Goal: Task Accomplishment & Management: Manage account settings

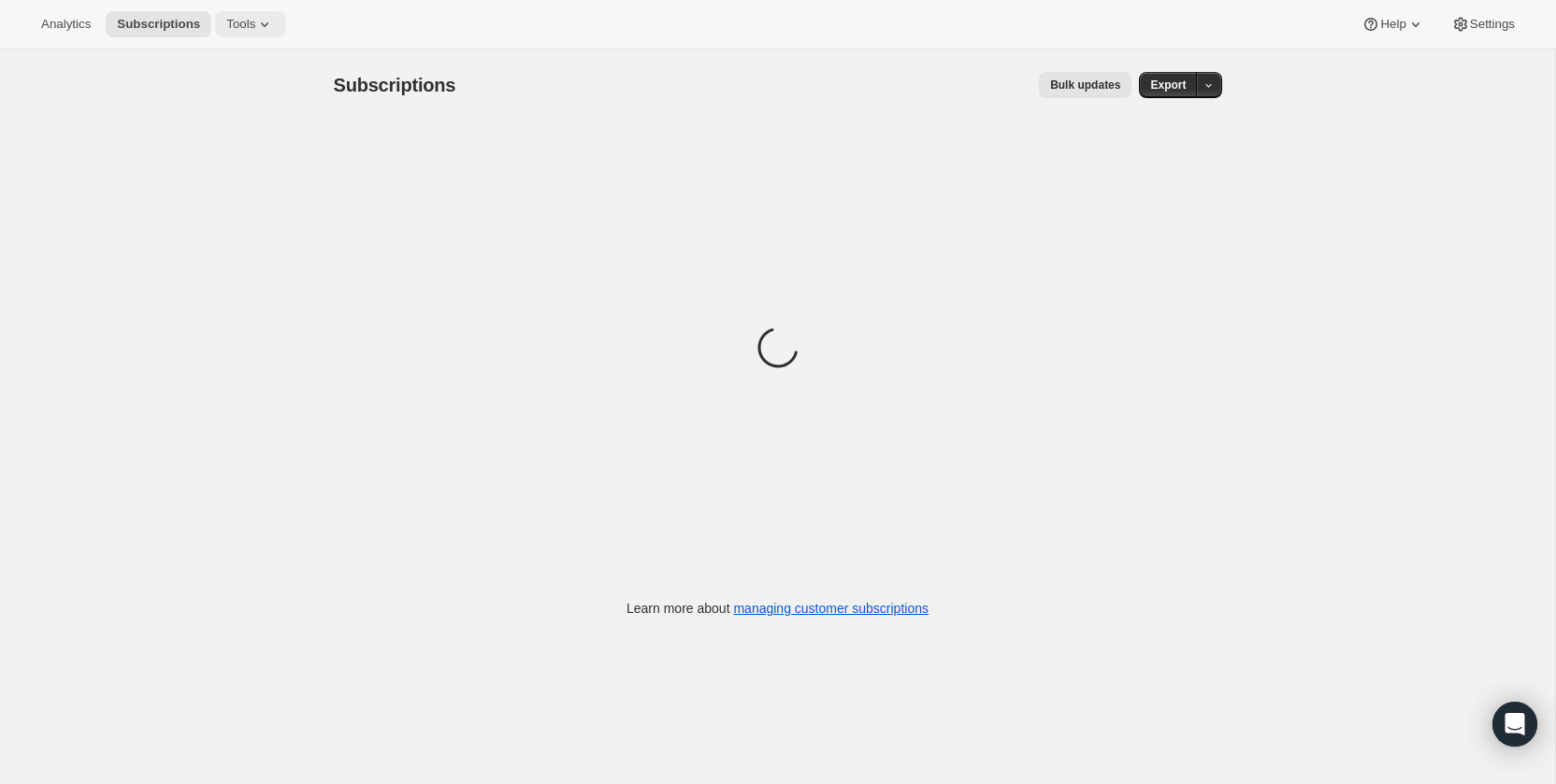
click at [255, 22] on span "Tools" at bounding box center [240, 24] width 29 height 15
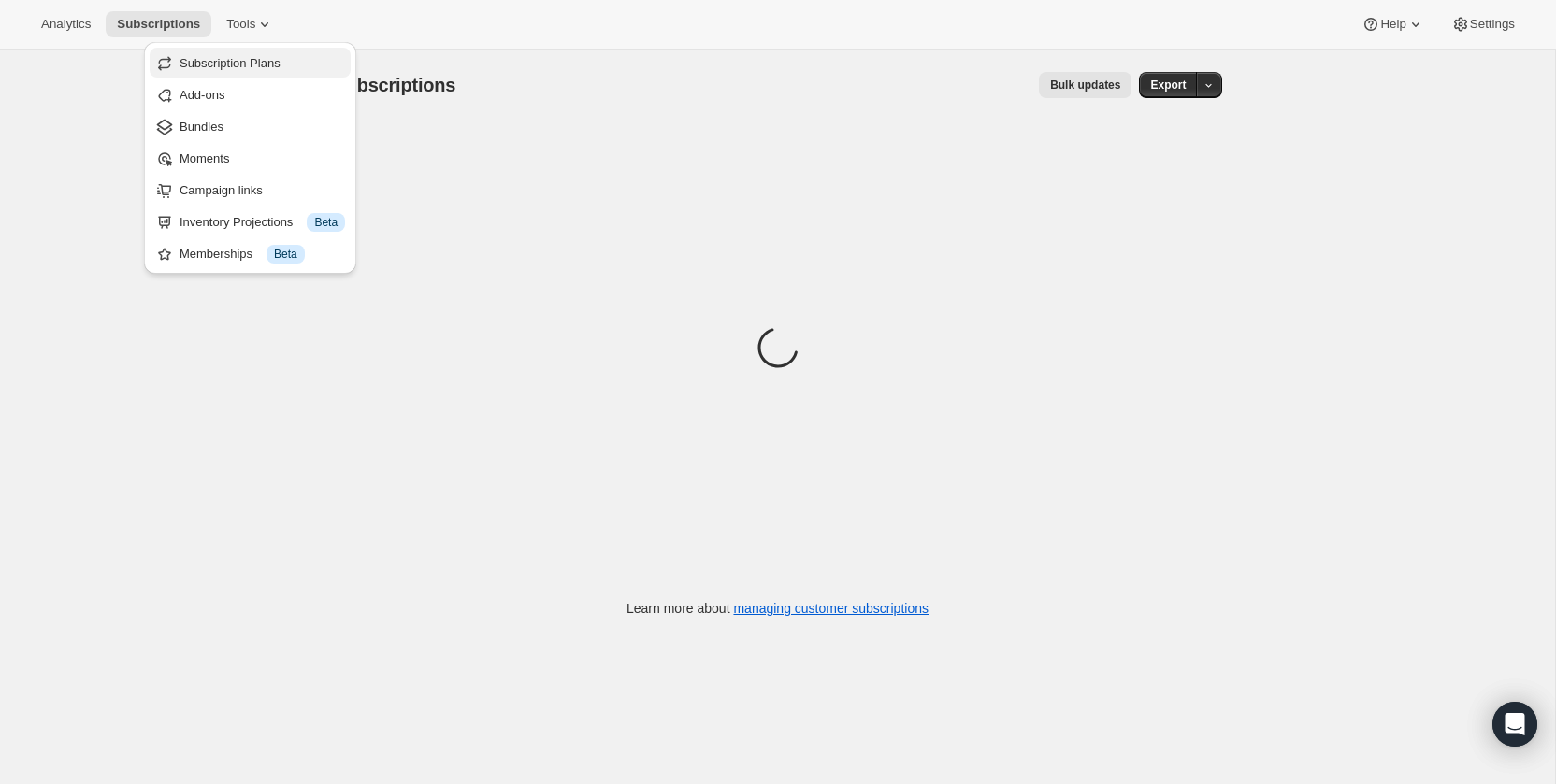
click at [251, 70] on span "Subscription Plans" at bounding box center [230, 63] width 101 height 14
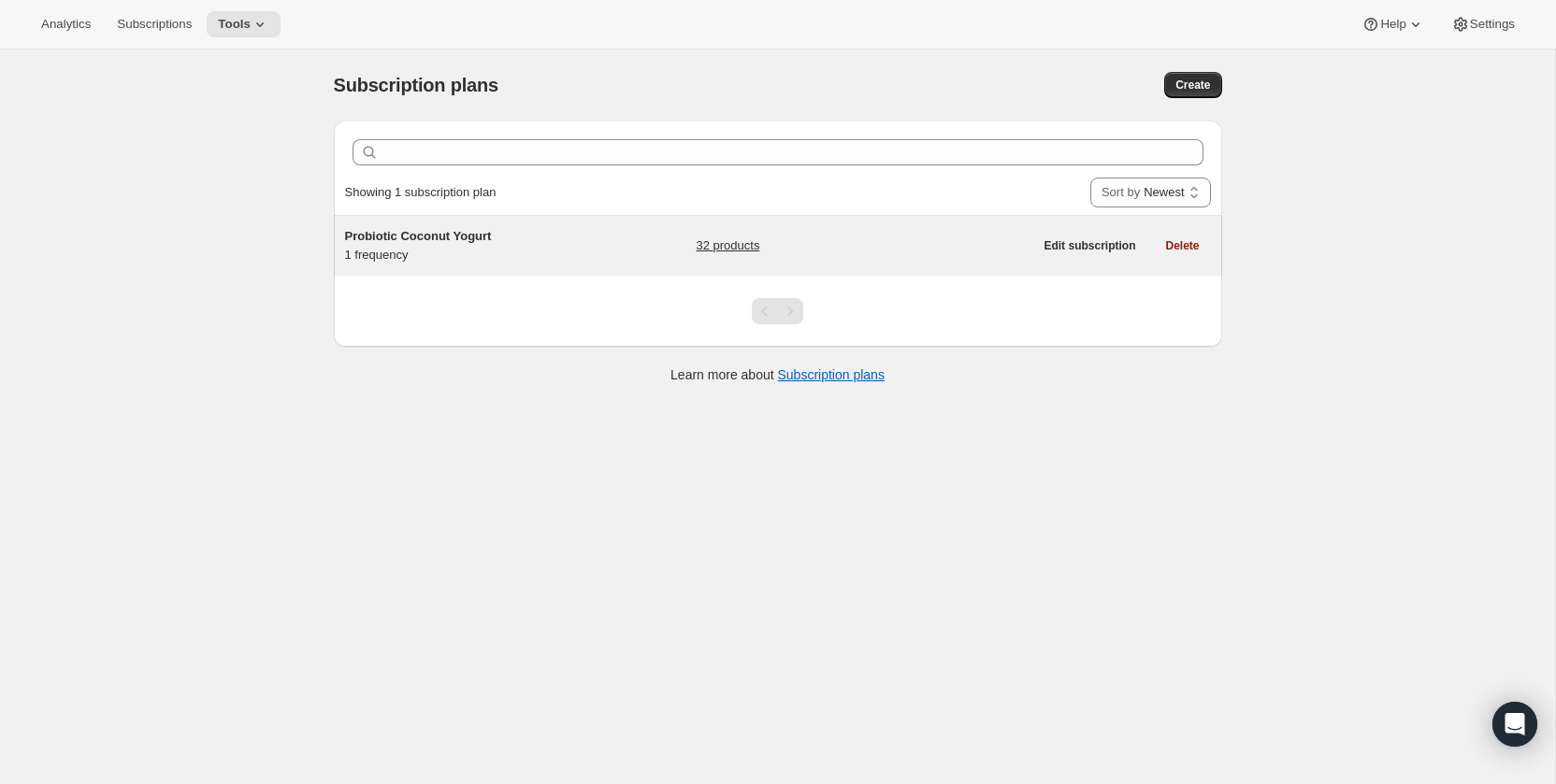
click at [457, 249] on div "Probiotic Coconut Yogurt 1 frequency" at bounding box center [462, 246] width 234 height 37
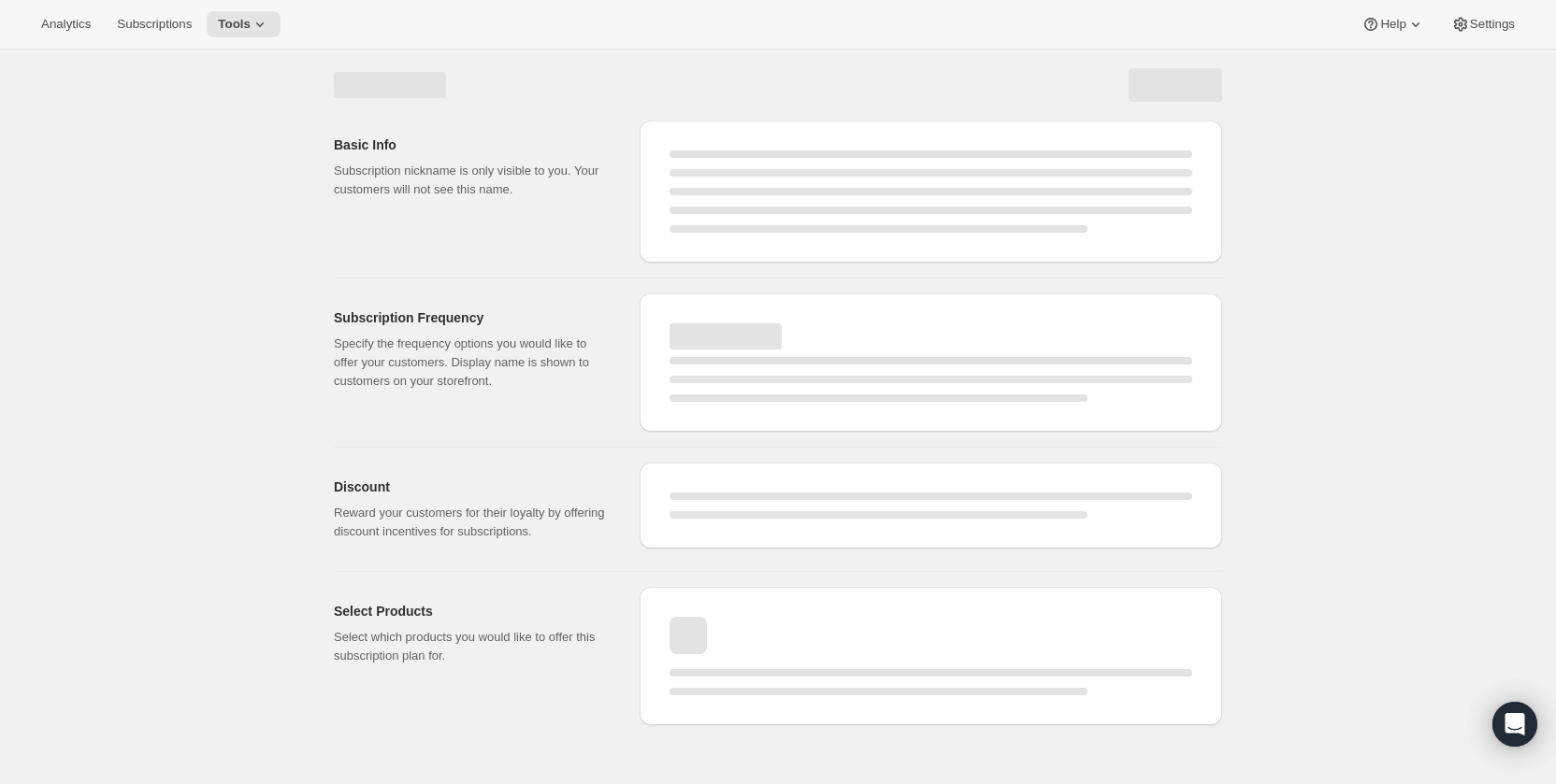
select select "WEEK"
select select "MONTH"
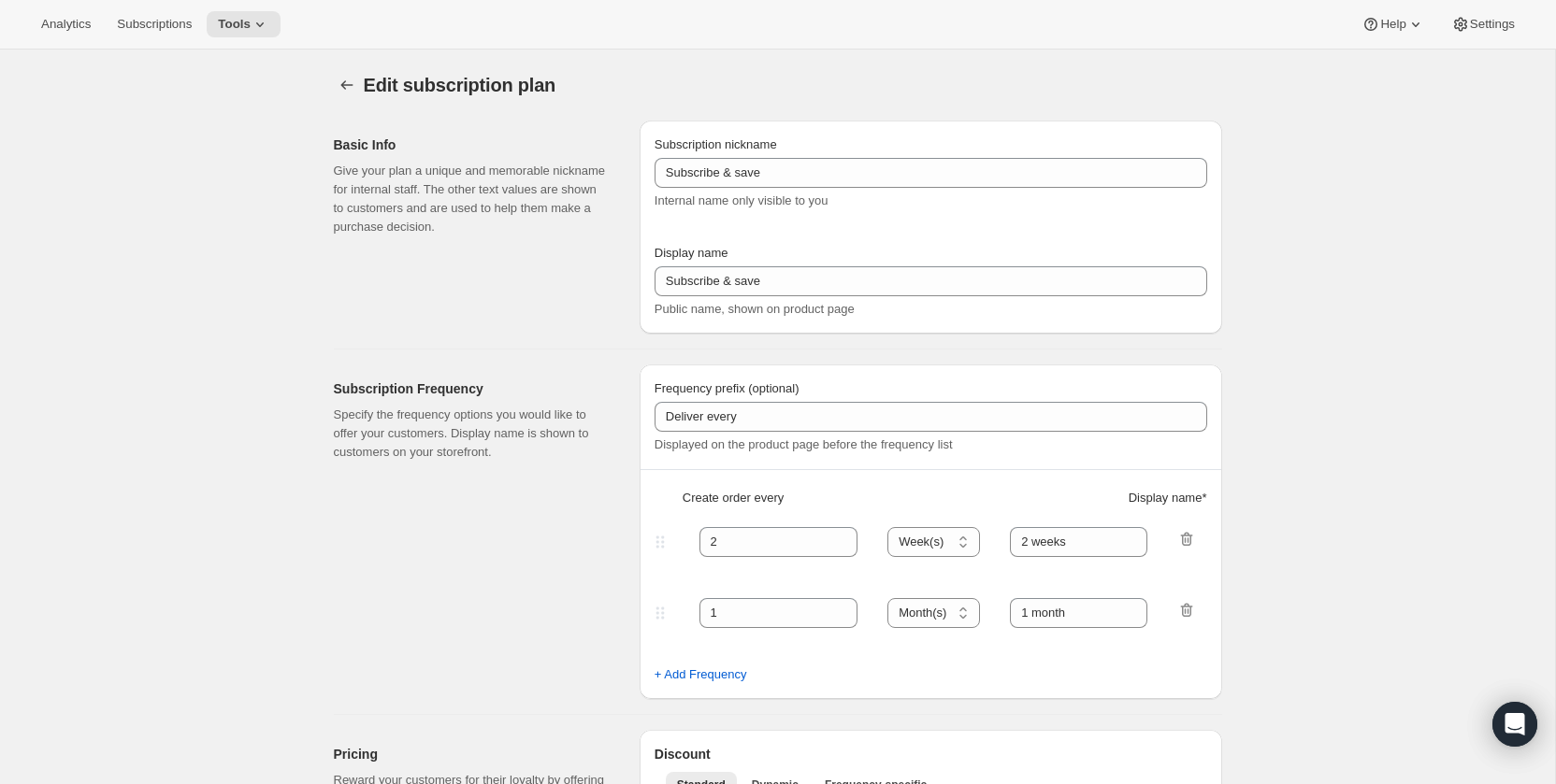
type input "Probiotic Coconut Yogurt"
type input "1"
select select "MONTH"
type input "1 month"
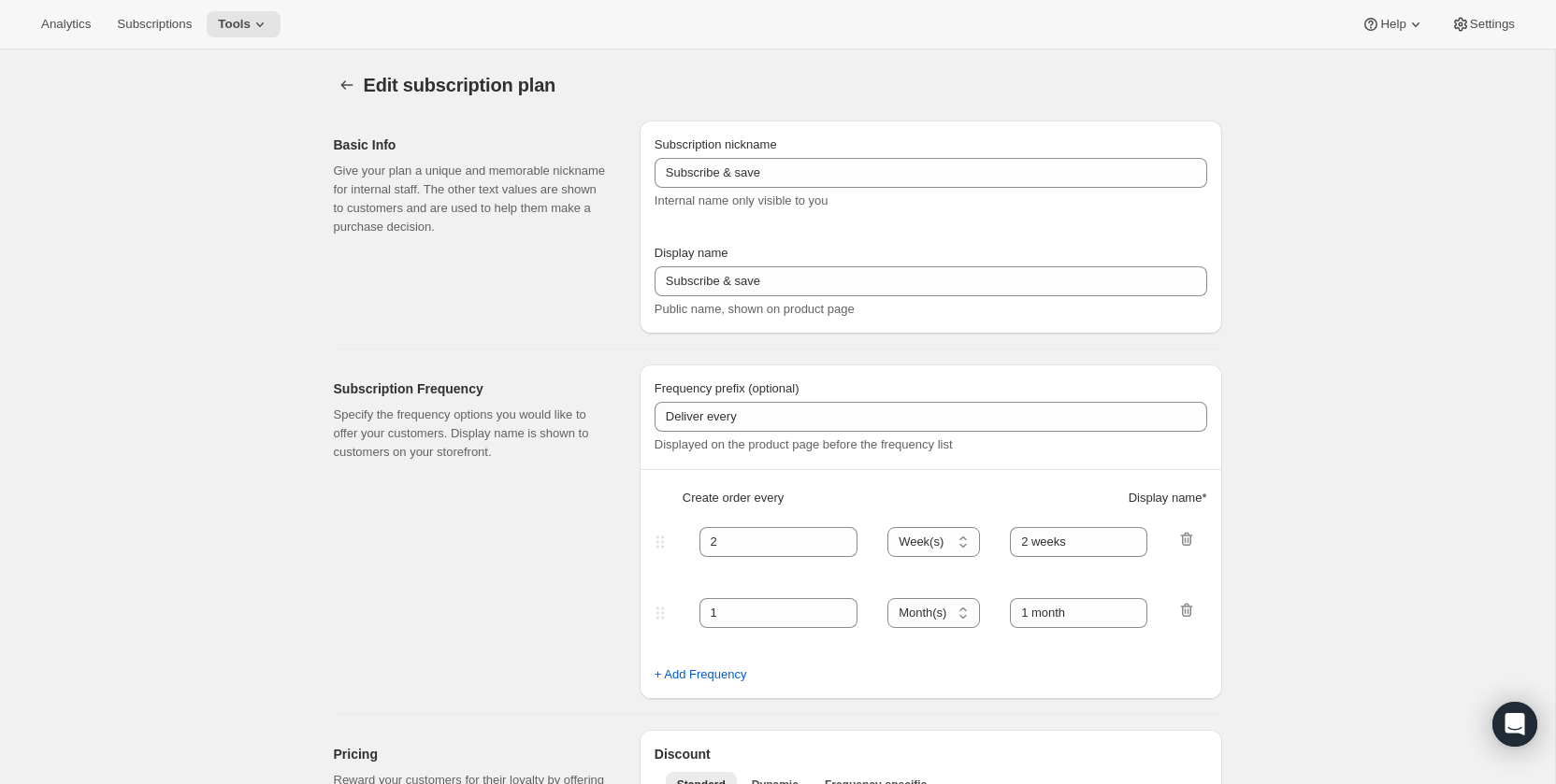
type input "10"
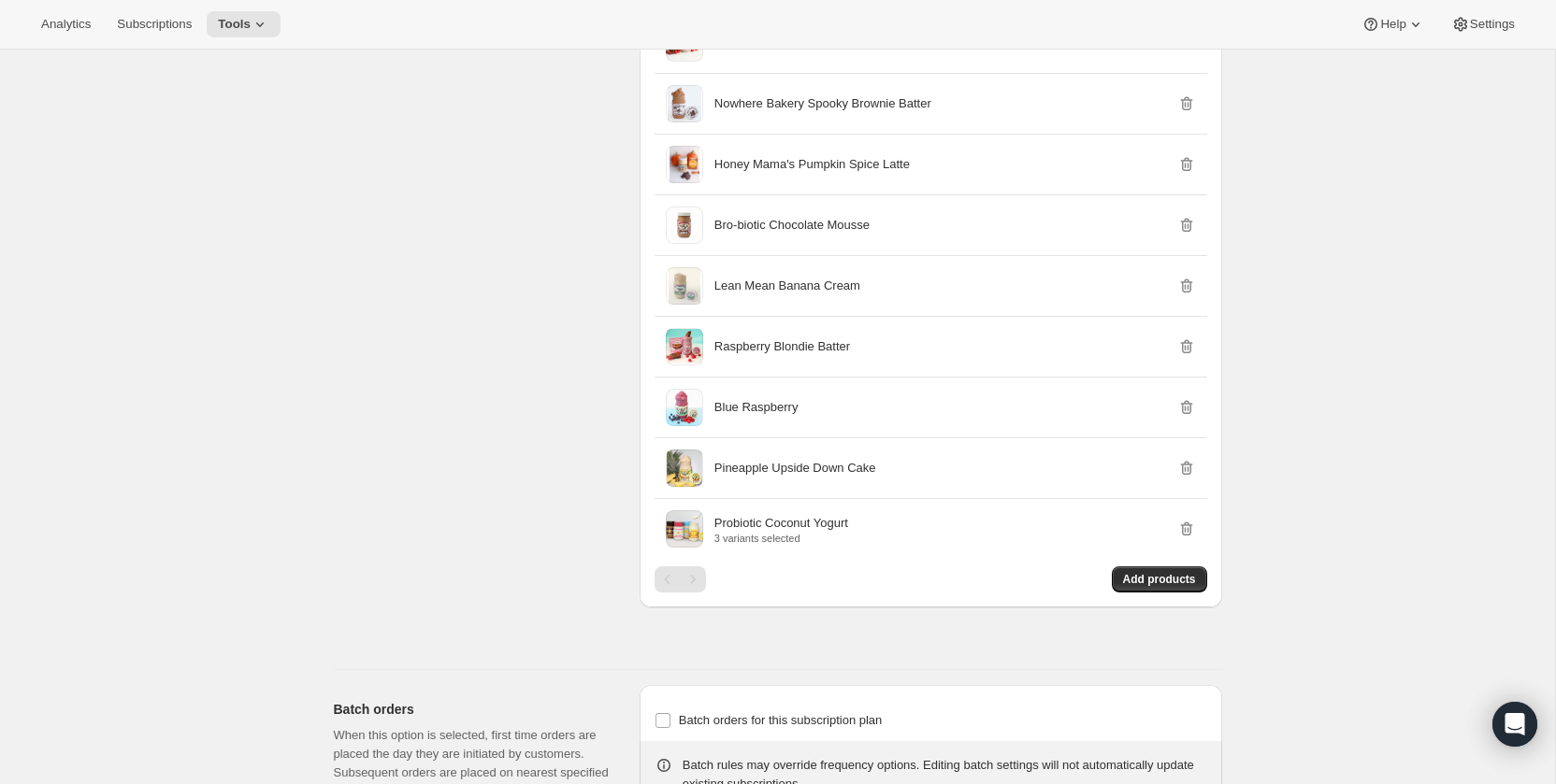
scroll to position [2822, 0]
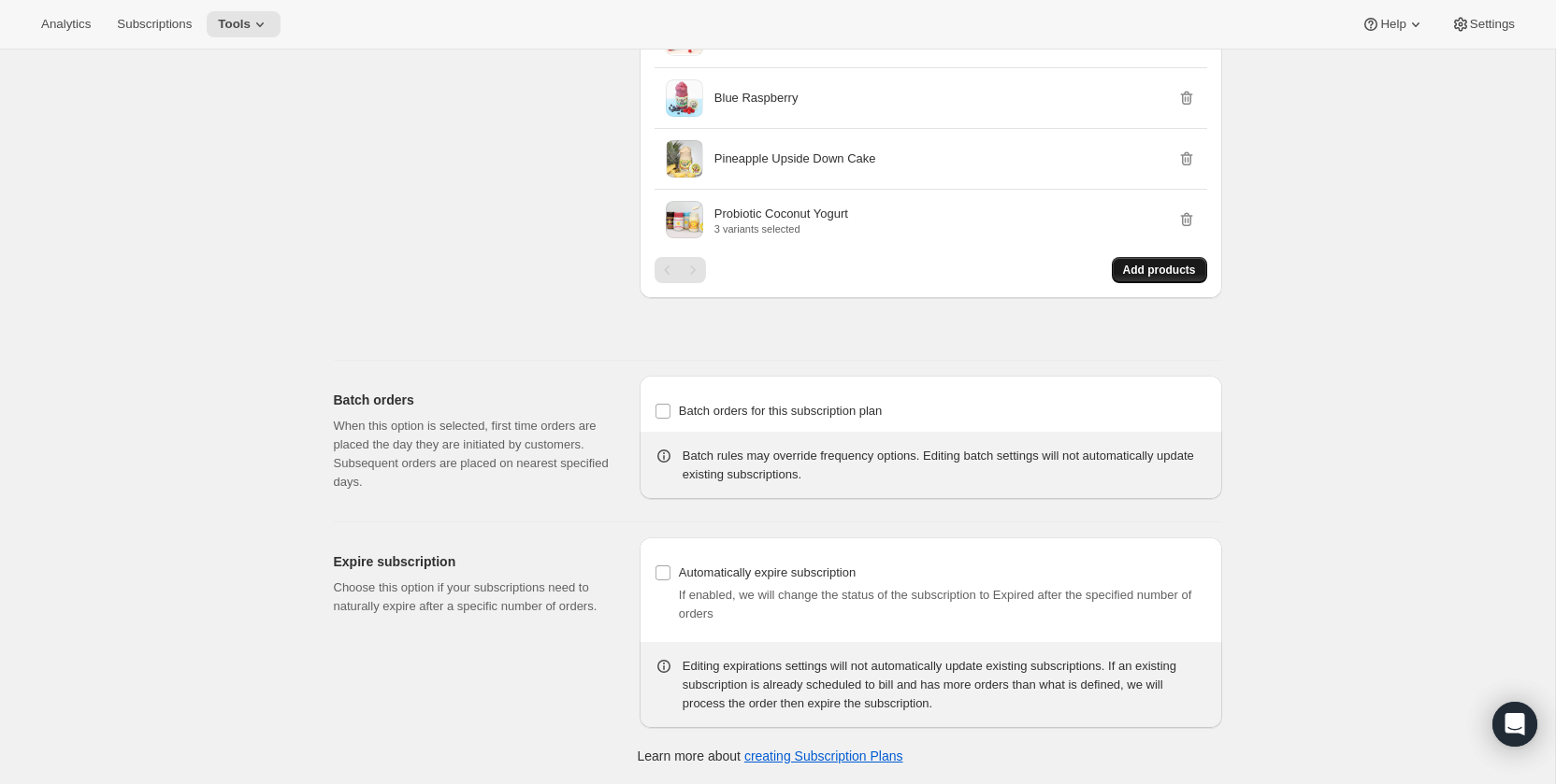
click at [1161, 277] on span "Add products" at bounding box center [1159, 270] width 73 height 15
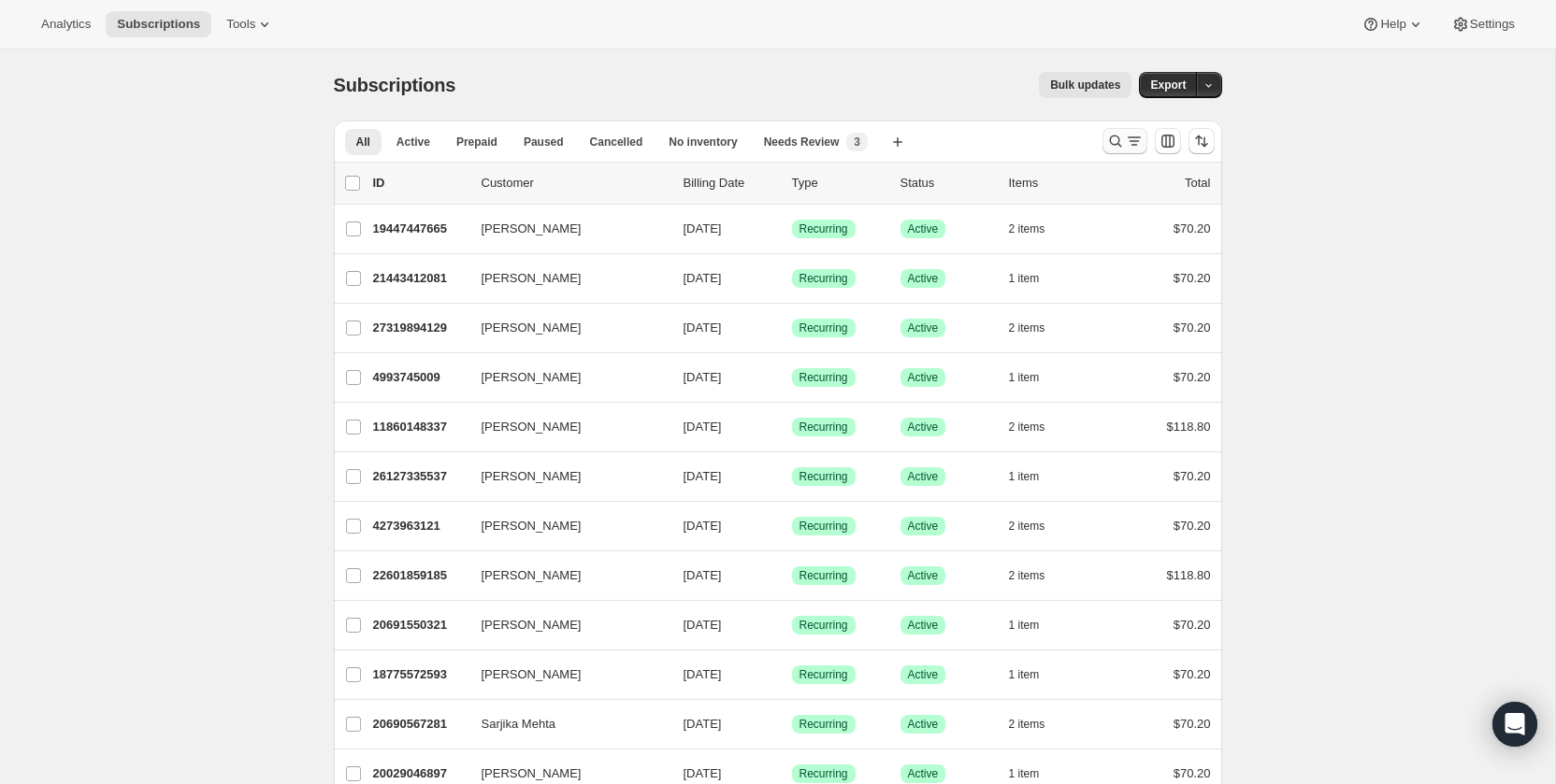
click at [1116, 141] on icon "Search and filter results" at bounding box center [1115, 141] width 19 height 19
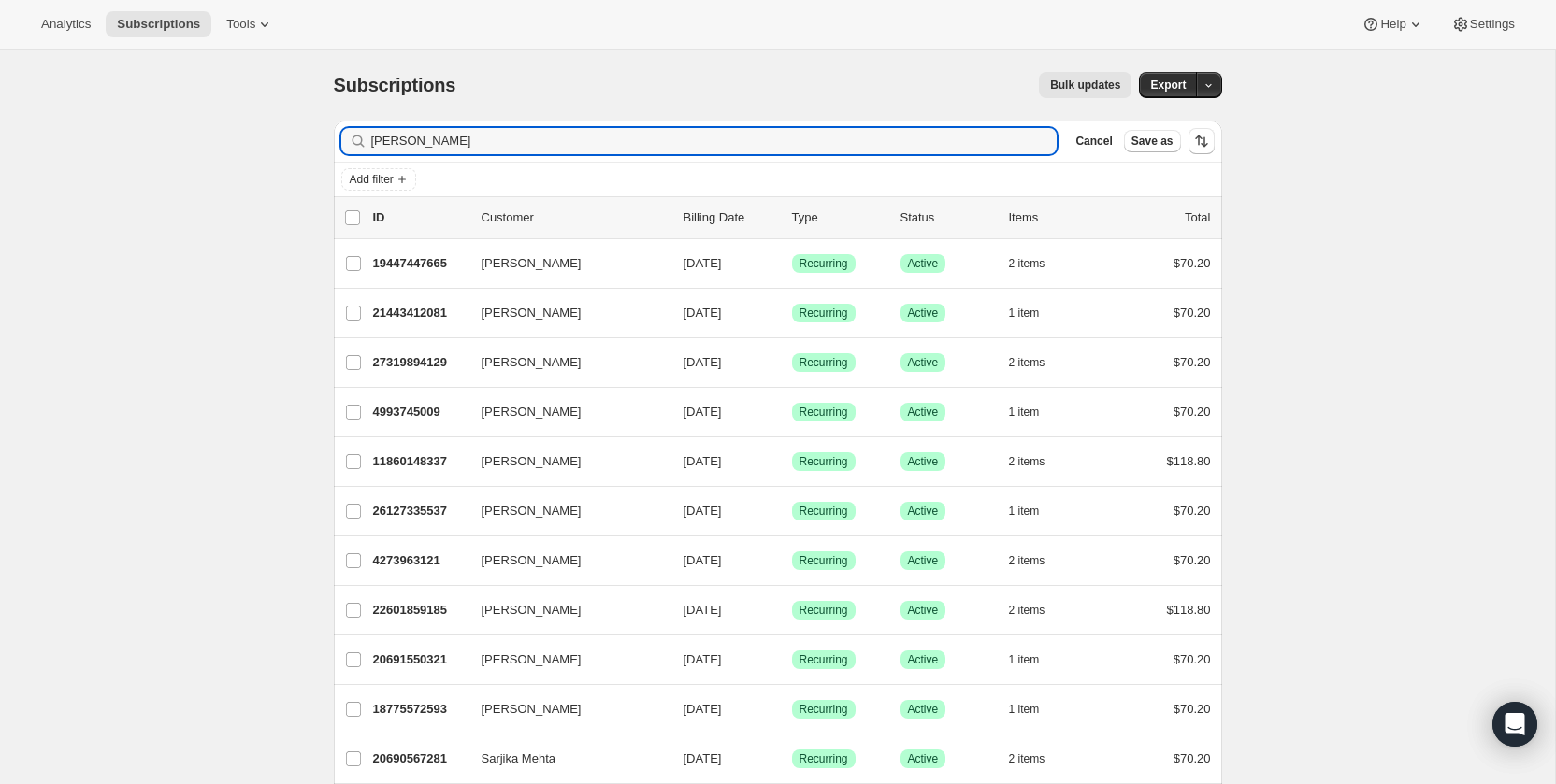
type input "[PERSON_NAME]"
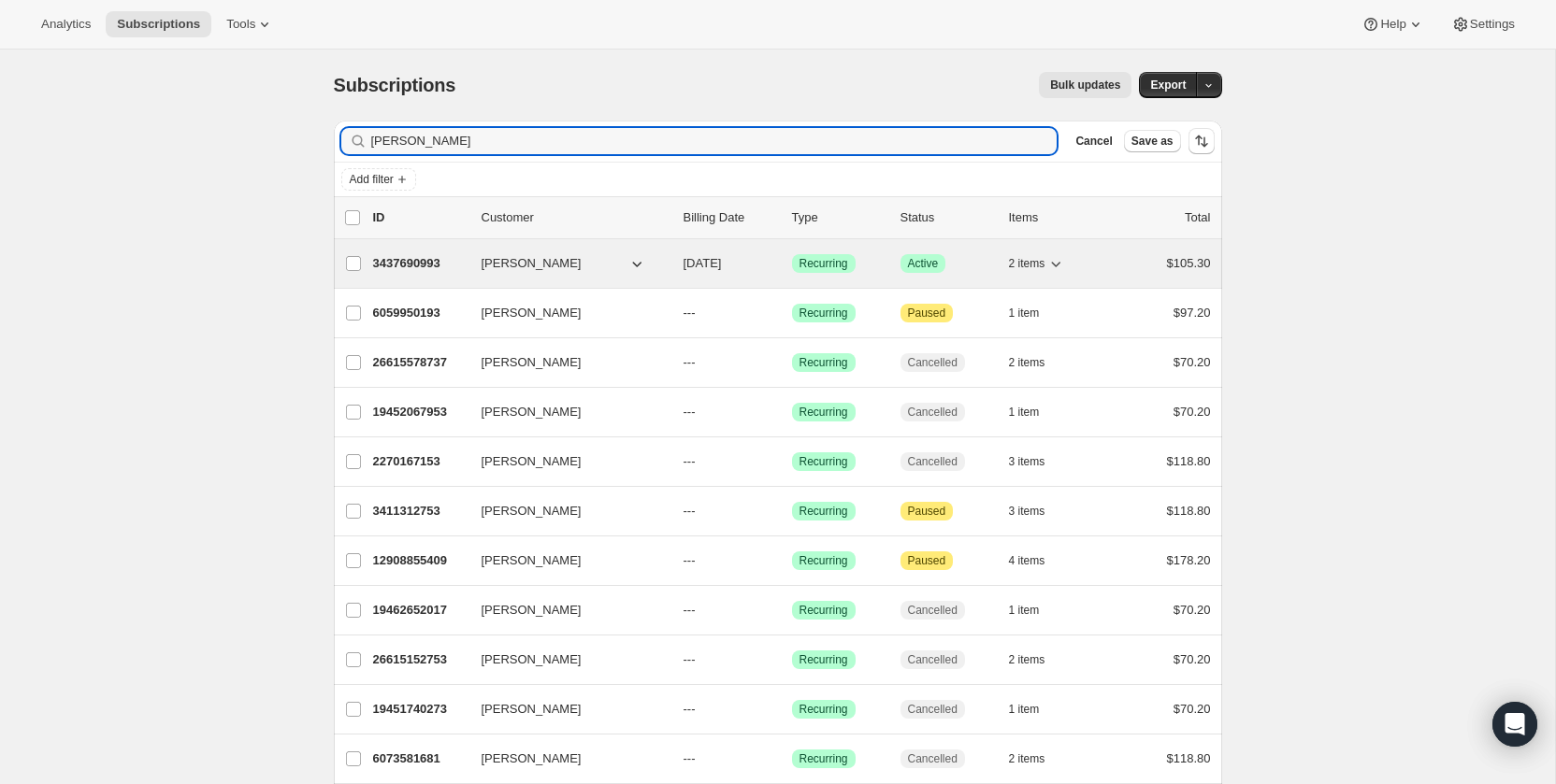
click at [407, 268] on p "3437690993" at bounding box center [420, 264] width 94 height 19
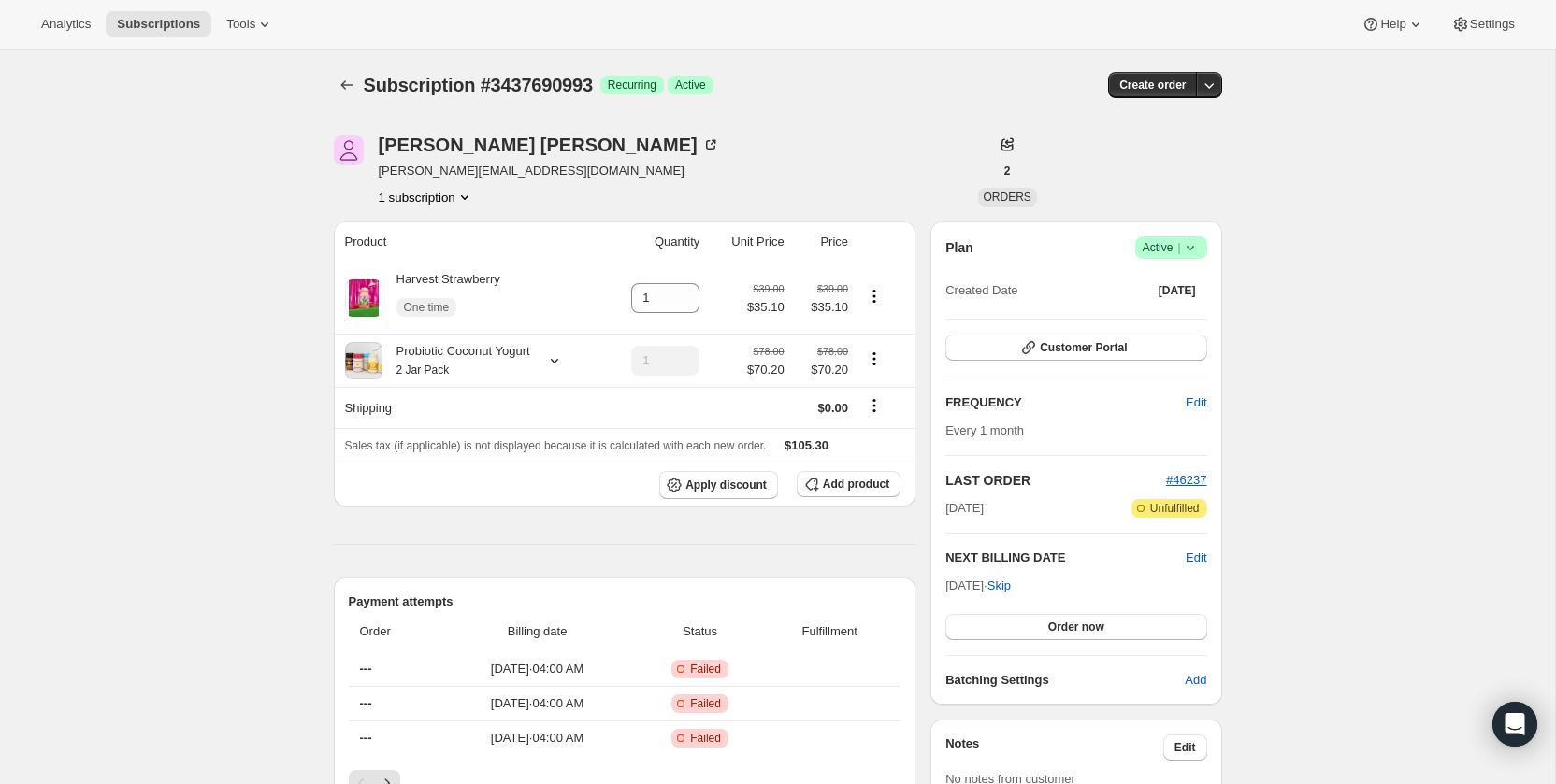
click at [1068, 333] on div "Plan Success Active | Created Date [DATE] Customer Portal FREQUENCY Edit Every …" at bounding box center [1075, 463] width 261 height 454
click at [1066, 348] on span "Customer Portal" at bounding box center [1083, 348] width 87 height 15
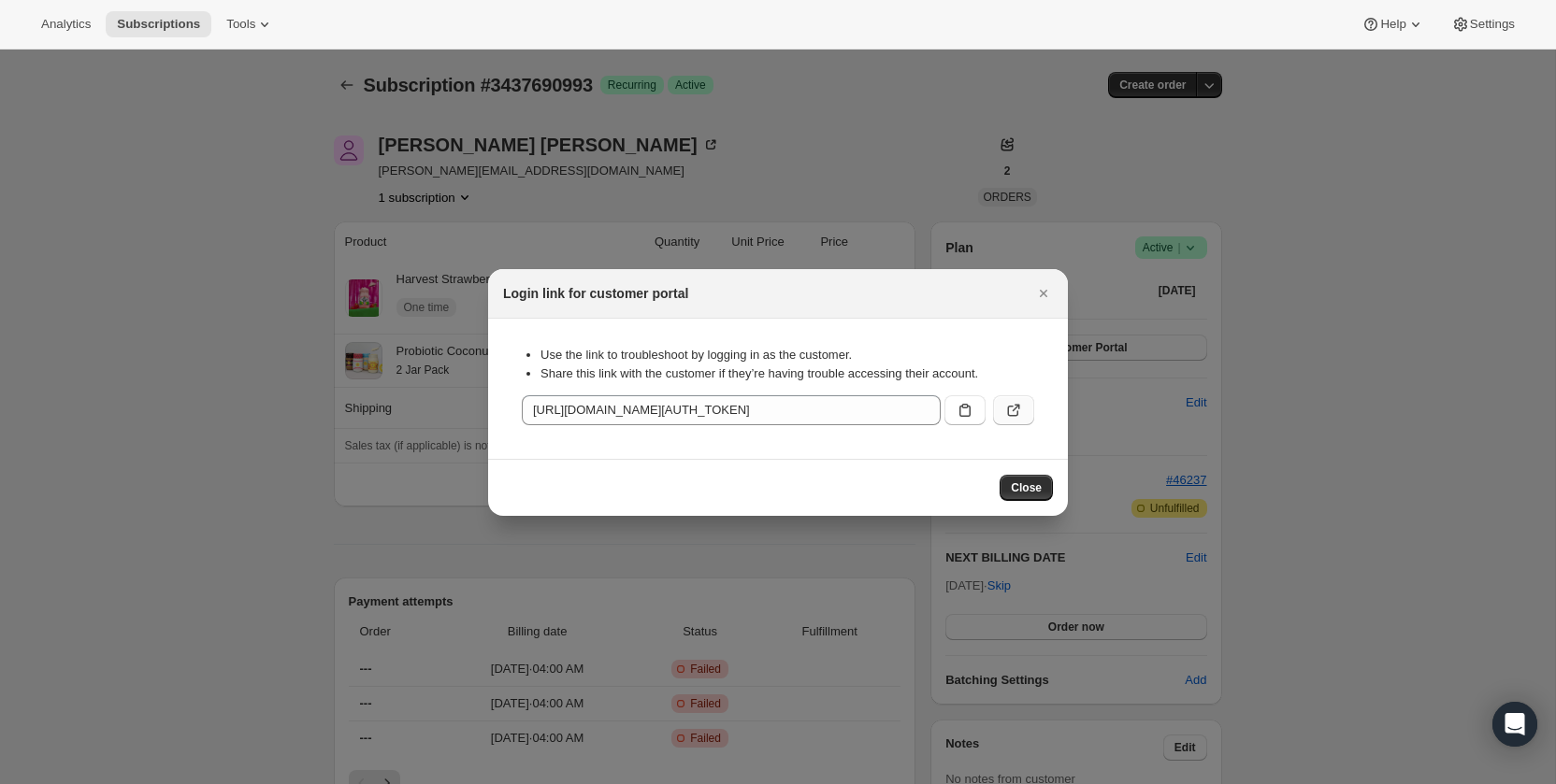
click at [1004, 410] on icon ":rcf:" at bounding box center [1013, 411] width 19 height 19
click at [1039, 296] on icon "Close" at bounding box center [1043, 294] width 19 height 19
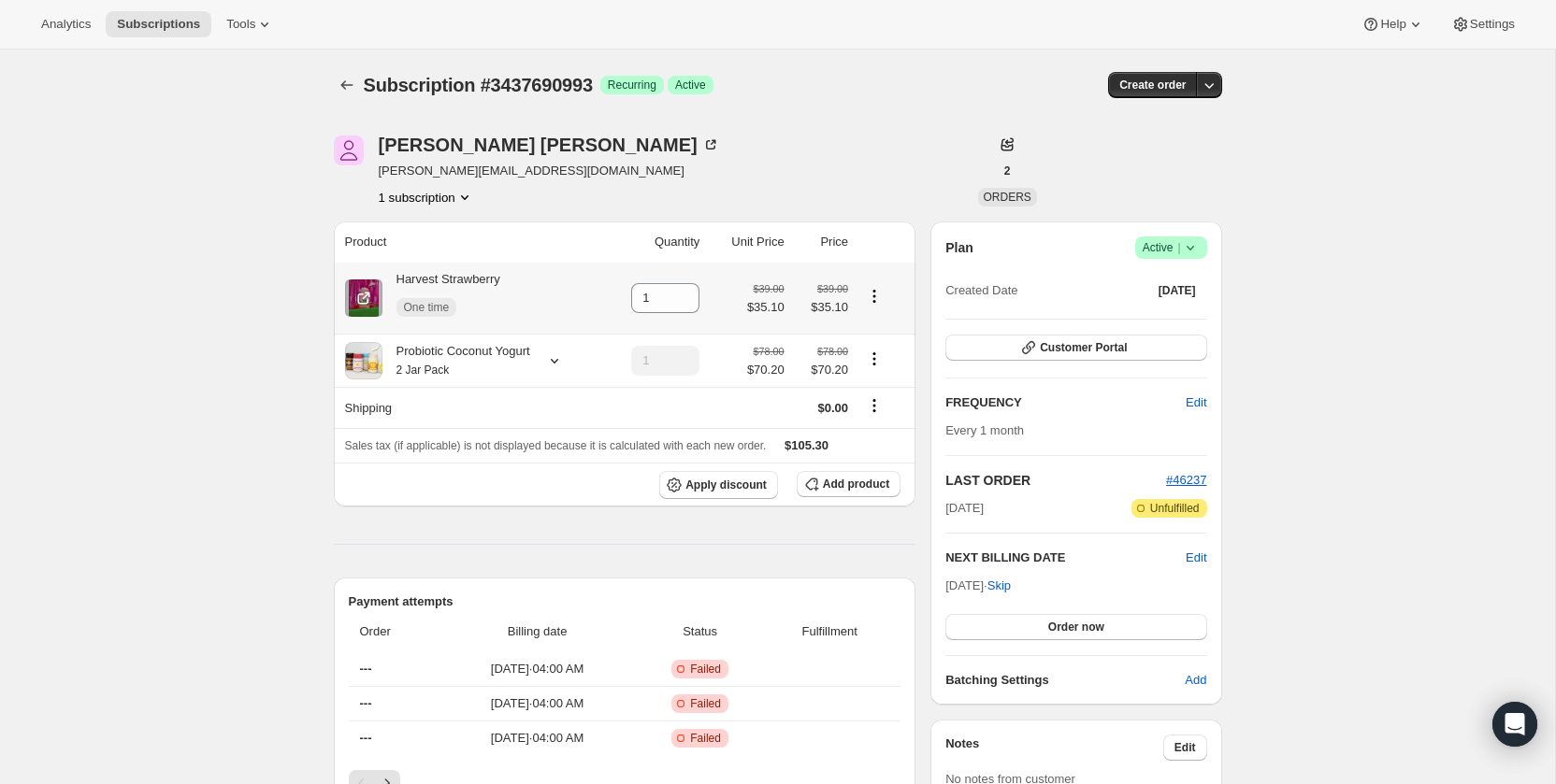
click at [449, 282] on div "Harvest Strawberry One time" at bounding box center [442, 298] width 118 height 56
drag, startPoint x: 424, startPoint y: 280, endPoint x: 293, endPoint y: 244, distance: 135.9
click at [424, 280] on div "Harvest Strawberry One time" at bounding box center [442, 298] width 118 height 56
